Goal: Task Accomplishment & Management: Use online tool/utility

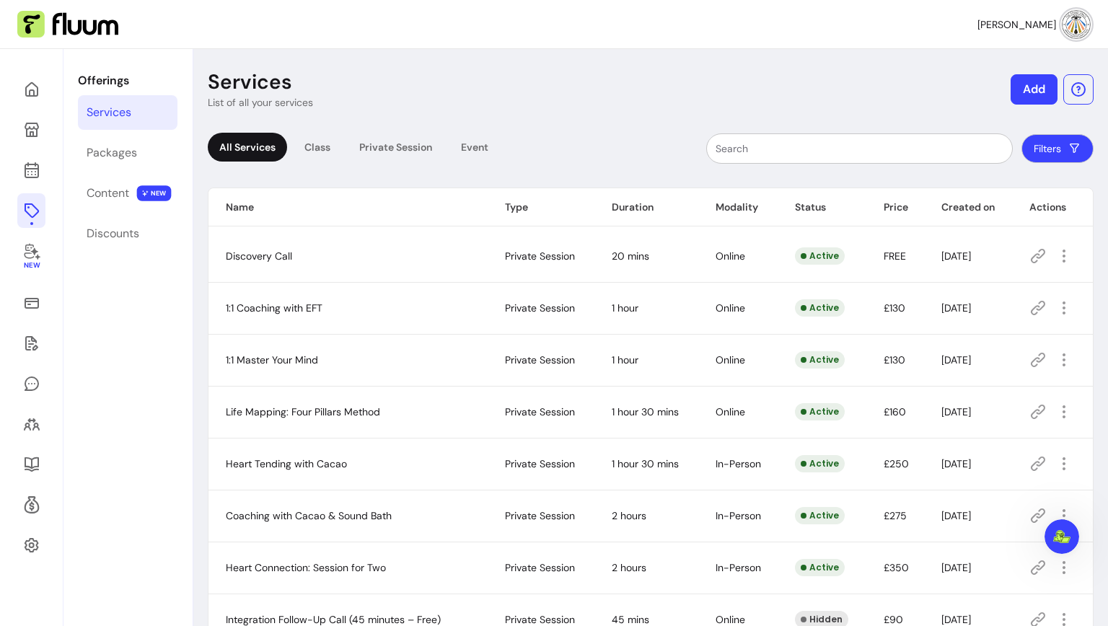
scroll to position [49, 0]
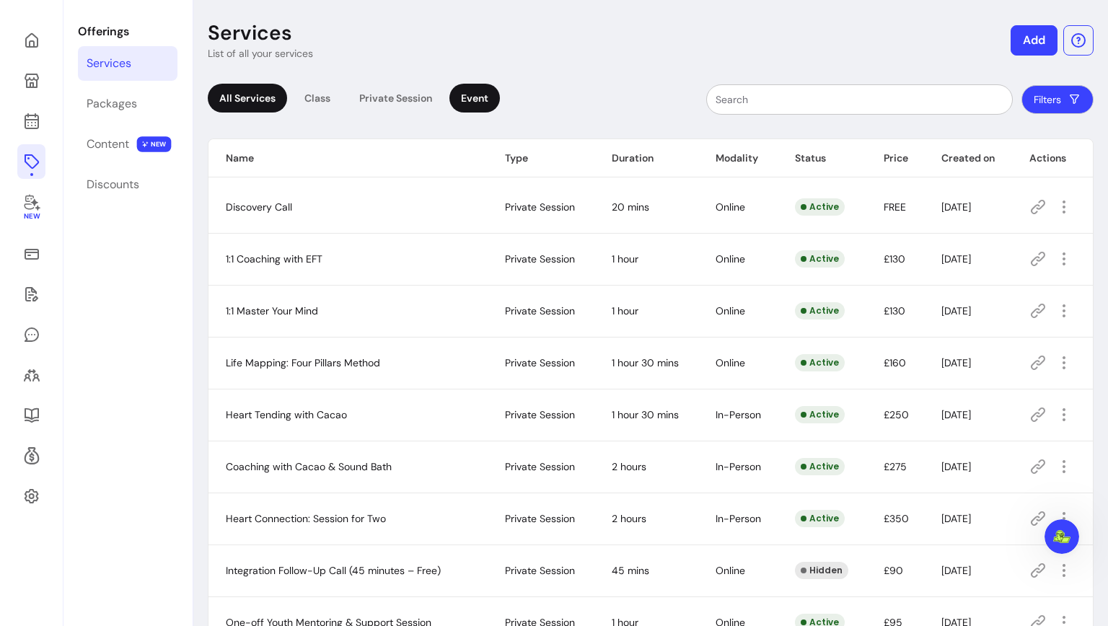
click at [469, 100] on div "Event" at bounding box center [474, 98] width 50 height 29
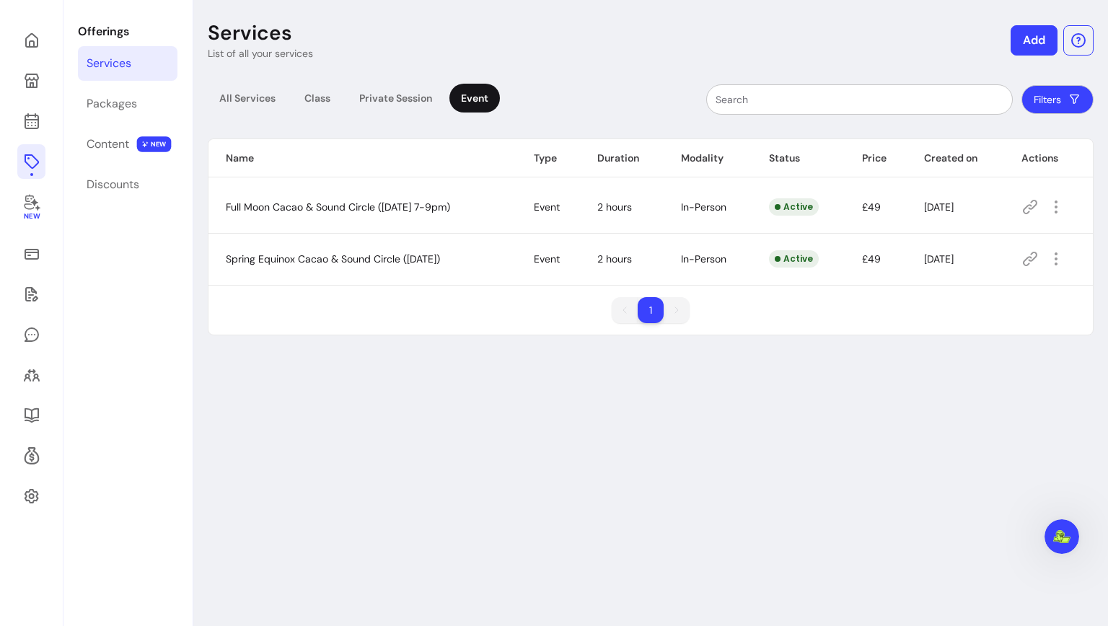
click at [1024, 208] on td at bounding box center [1048, 207] width 89 height 52
click at [1037, 206] on icon at bounding box center [1029, 206] width 17 height 17
click at [369, 98] on div "Private Session" at bounding box center [396, 98] width 96 height 29
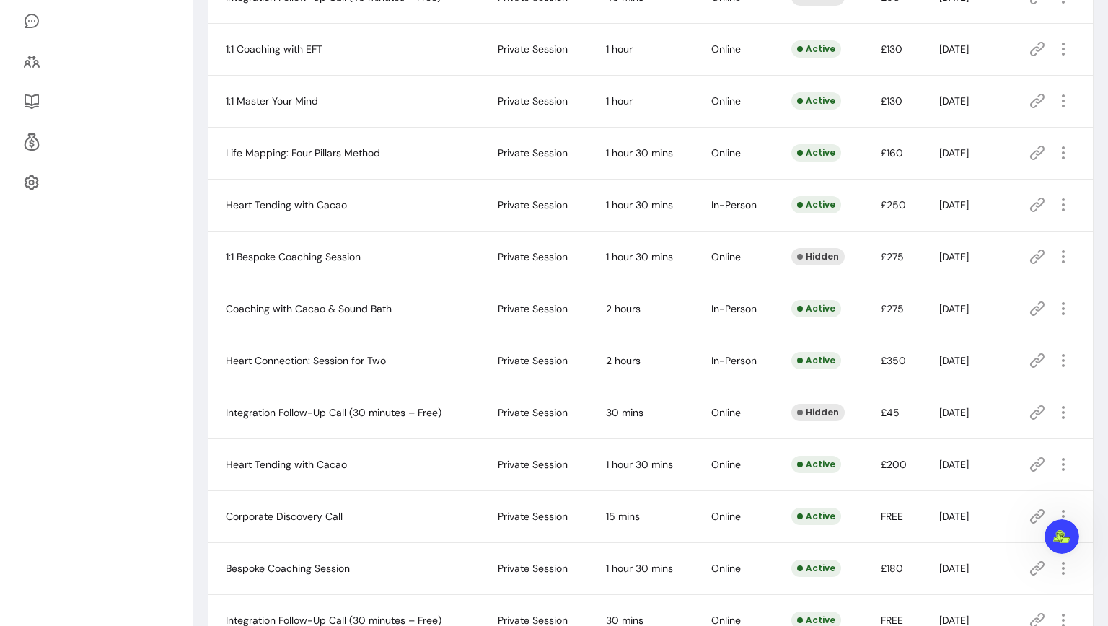
scroll to position [376, 0]
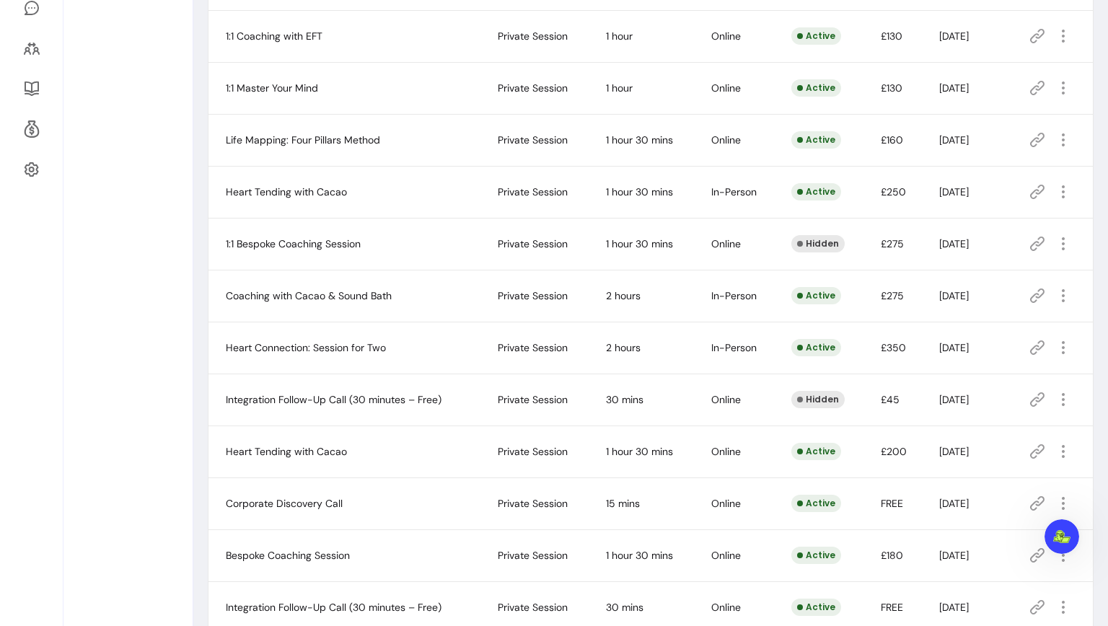
click at [1035, 348] on icon at bounding box center [1037, 347] width 17 height 17
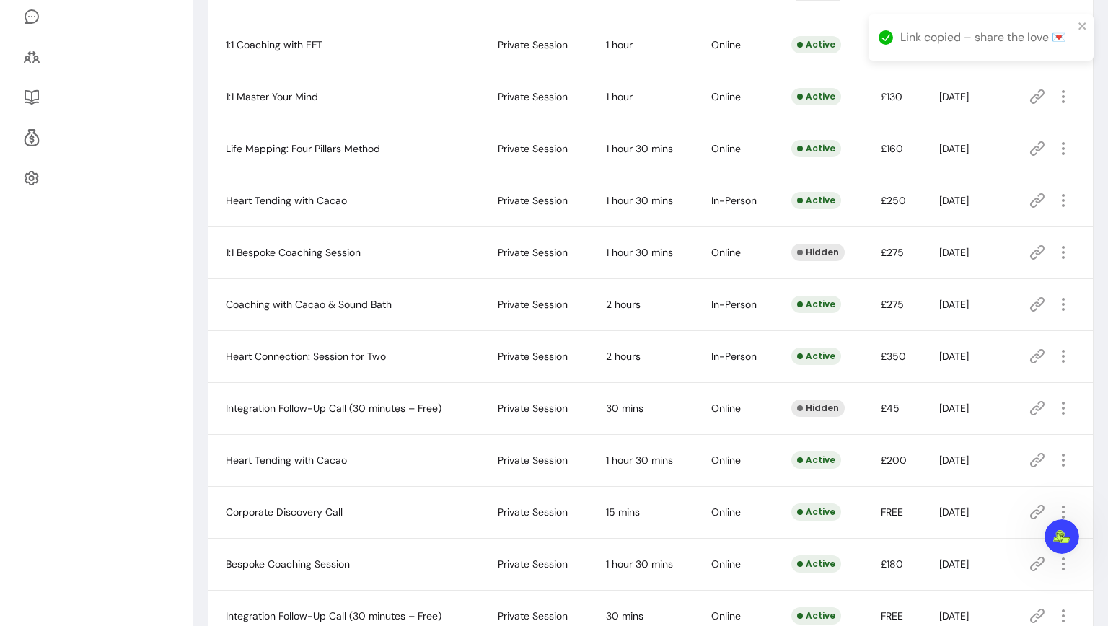
drag, startPoint x: 1037, startPoint y: 95, endPoint x: 1030, endPoint y: 100, distance: 7.8
click at [1037, 95] on icon at bounding box center [1037, 96] width 14 height 14
click at [1041, 353] on icon at bounding box center [1037, 356] width 17 height 17
click at [1041, 102] on icon at bounding box center [1037, 96] width 17 height 17
click at [1039, 98] on icon at bounding box center [1037, 96] width 14 height 14
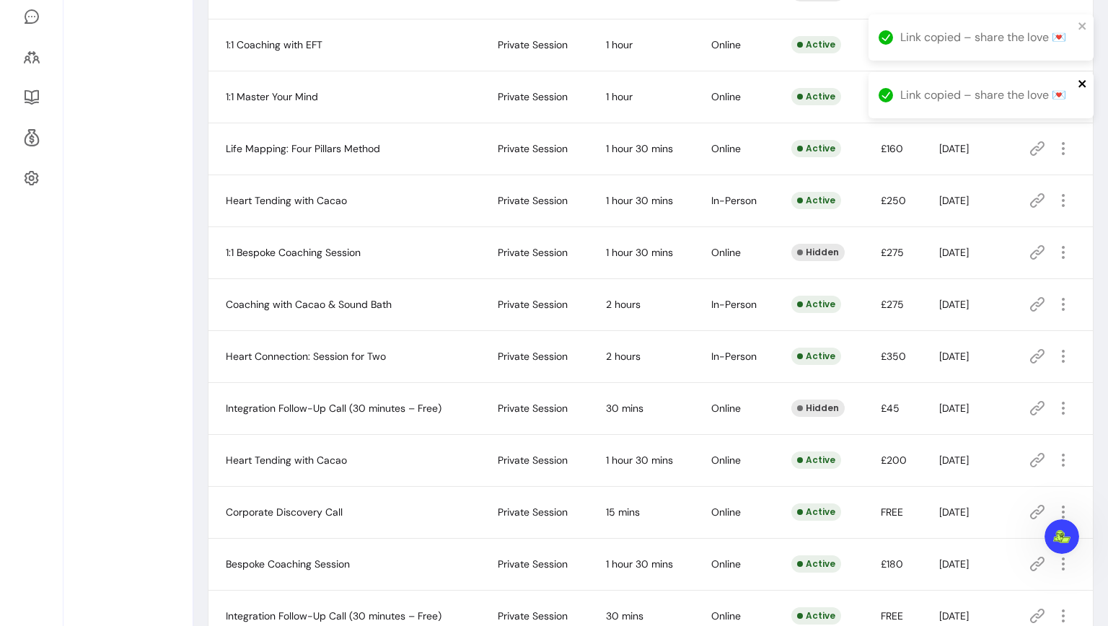
drag, startPoint x: 1085, startPoint y: 84, endPoint x: 1084, endPoint y: 63, distance: 21.7
click at [1084, 84] on icon "close" at bounding box center [1083, 84] width 10 height 12
click at [1083, 27] on icon "close" at bounding box center [1081, 25] width 7 height 7
click at [1037, 94] on icon at bounding box center [1037, 96] width 17 height 17
